Goal: Task Accomplishment & Management: Manage account settings

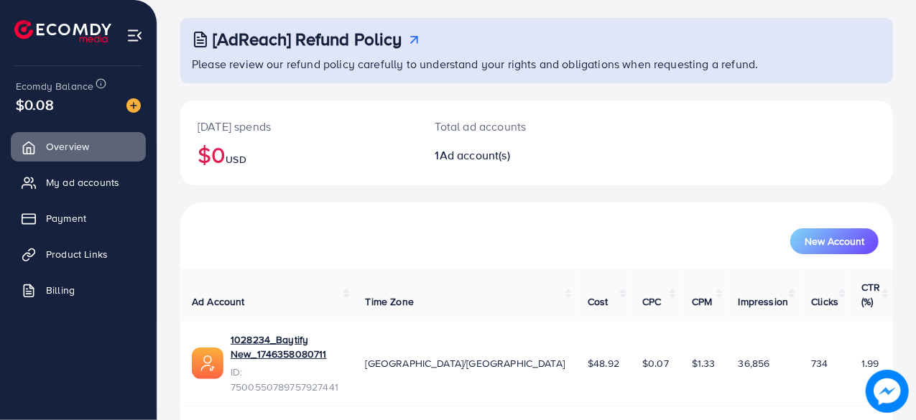
scroll to position [73, 0]
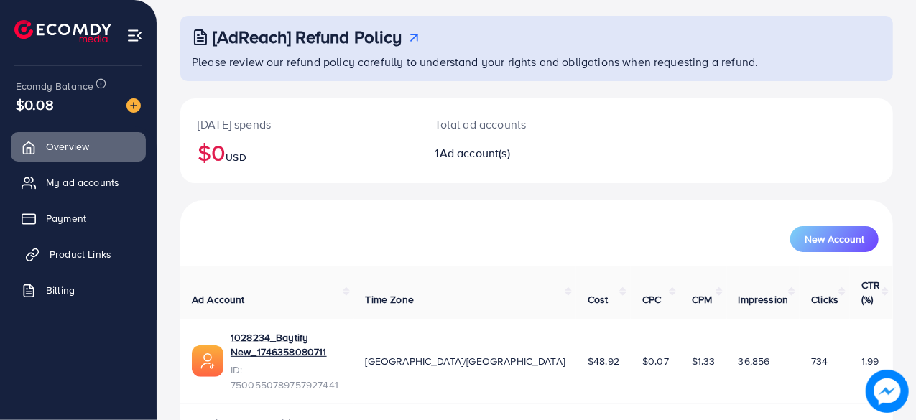
click at [68, 262] on link "Product Links" at bounding box center [78, 254] width 135 height 29
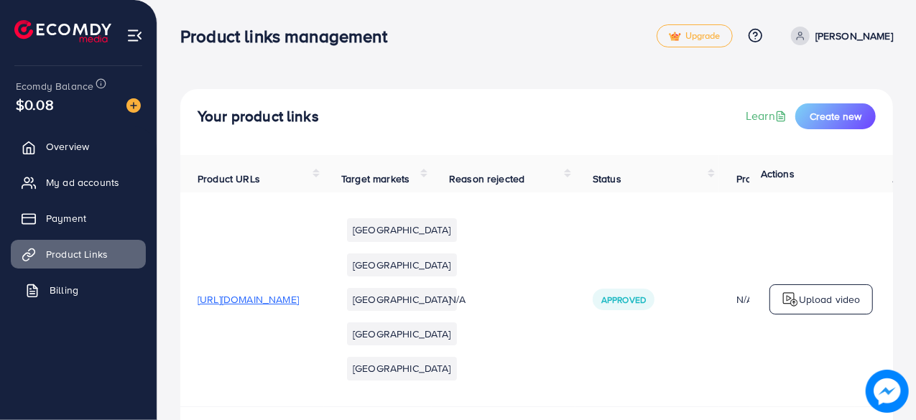
click at [57, 294] on span "Billing" at bounding box center [64, 290] width 29 height 14
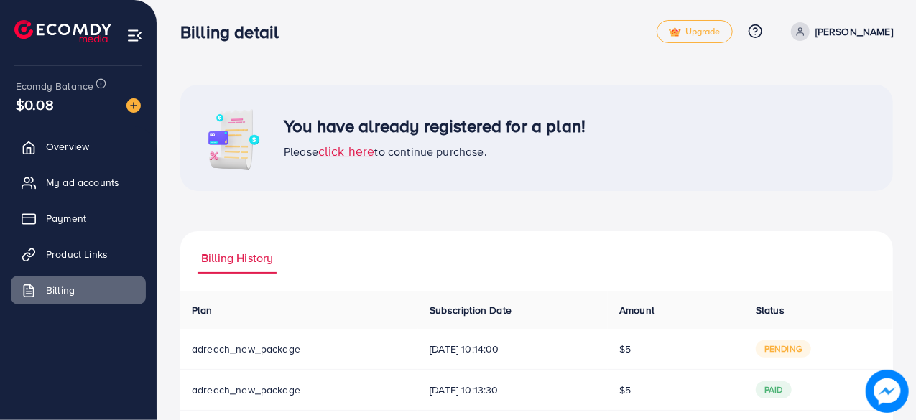
scroll to position [69, 0]
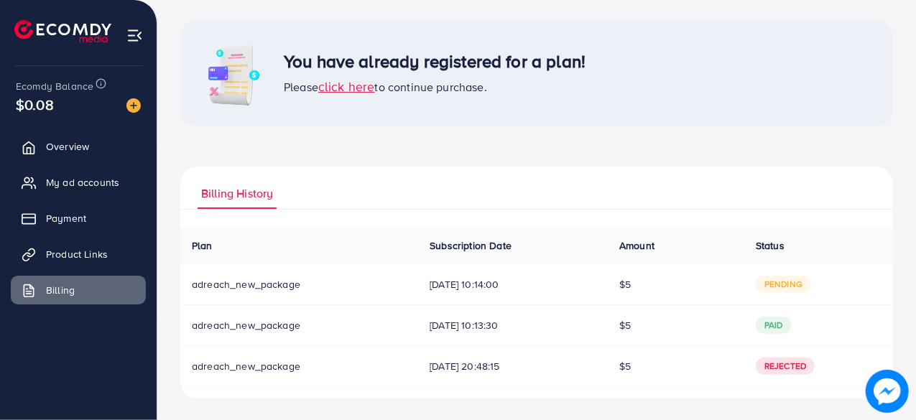
click at [788, 287] on span "pending" at bounding box center [782, 284] width 55 height 17
click at [340, 90] on span "click here" at bounding box center [346, 87] width 57 height 18
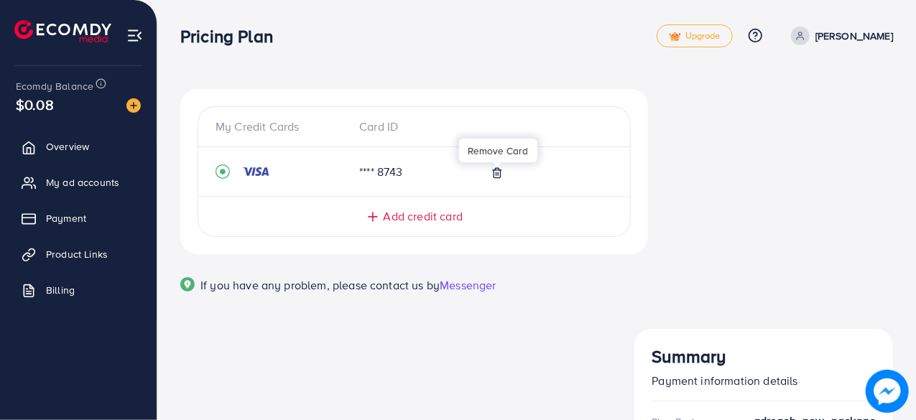
click at [494, 169] on icon at bounding box center [496, 172] width 11 height 11
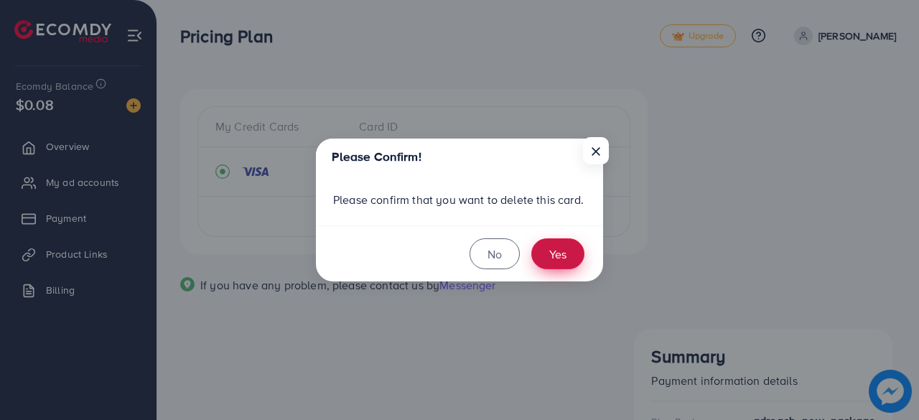
click at [550, 268] on button "Yes" at bounding box center [557, 253] width 53 height 31
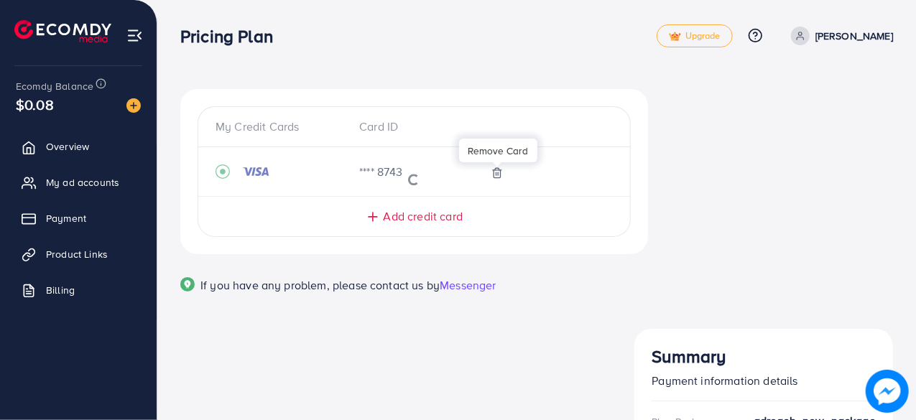
scroll to position [17, 0]
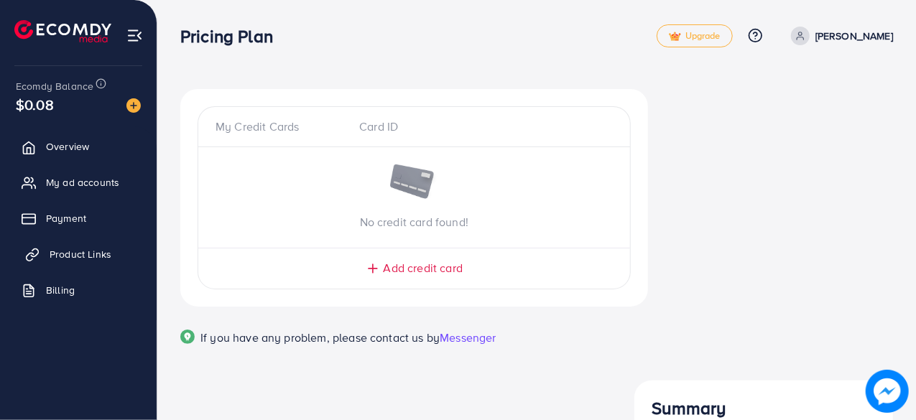
click at [43, 251] on link "Product Links" at bounding box center [78, 254] width 135 height 29
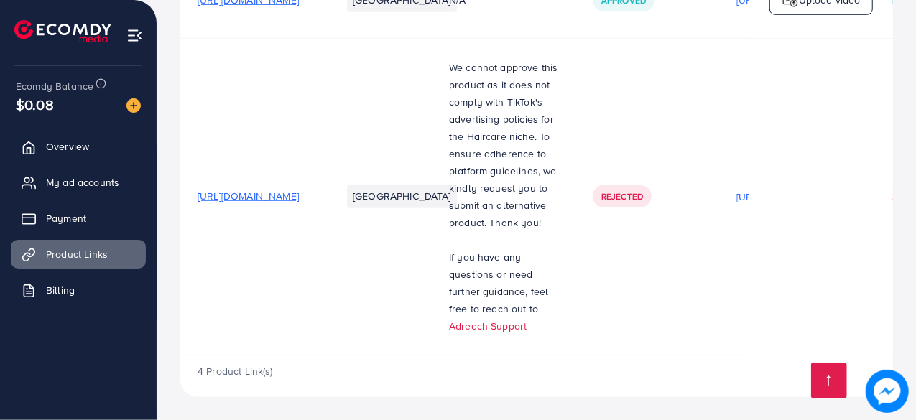
scroll to position [810, 0]
